Goal: Find specific page/section: Find specific page/section

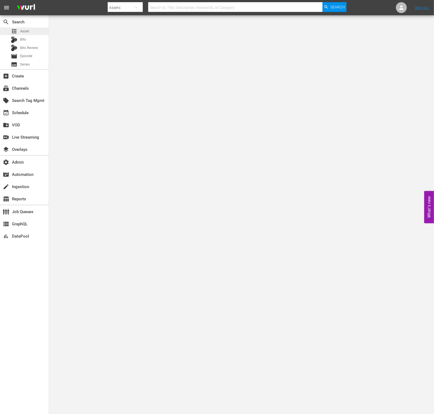
click at [22, 32] on span "Asset" at bounding box center [24, 31] width 9 height 5
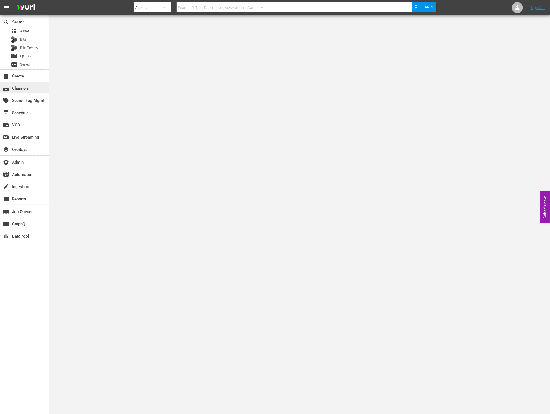
click at [22, 87] on div "subscriptions Channels" at bounding box center [15, 87] width 30 height 5
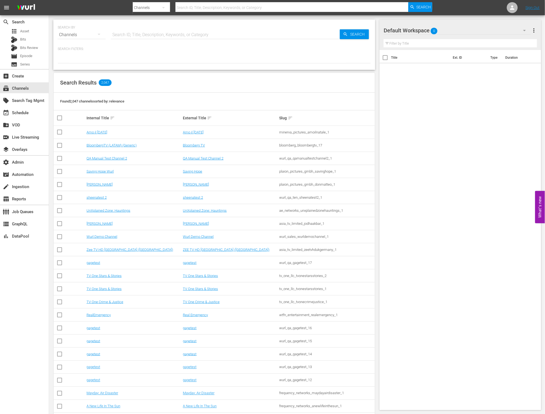
click at [160, 36] on input "text" at bounding box center [225, 34] width 229 height 13
type input "upload"
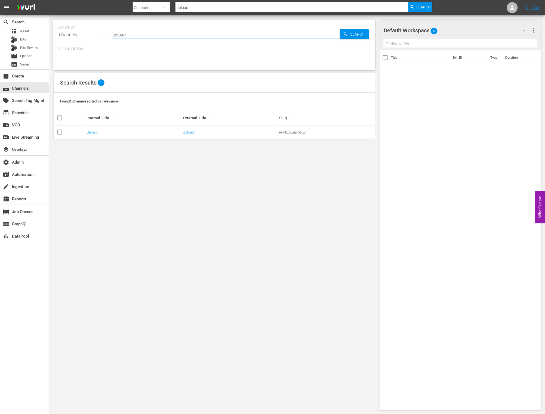
click at [301, 132] on div "imdb_tv_upload_1" at bounding box center [326, 132] width 95 height 4
copy div "imdb_tv_upload_1"
click at [184, 132] on link "Upload" at bounding box center [188, 132] width 11 height 4
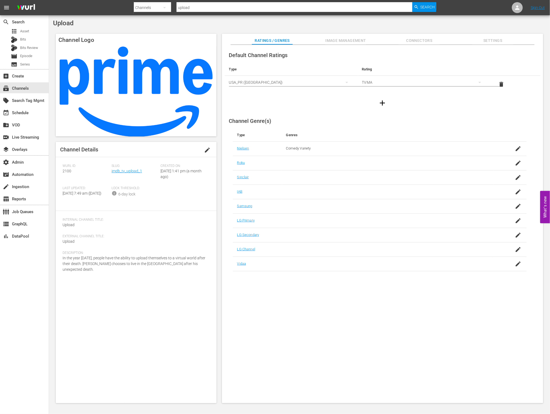
click at [67, 171] on span "2100" at bounding box center [67, 171] width 9 height 4
copy span "2100"
